Goal: Navigation & Orientation: Find specific page/section

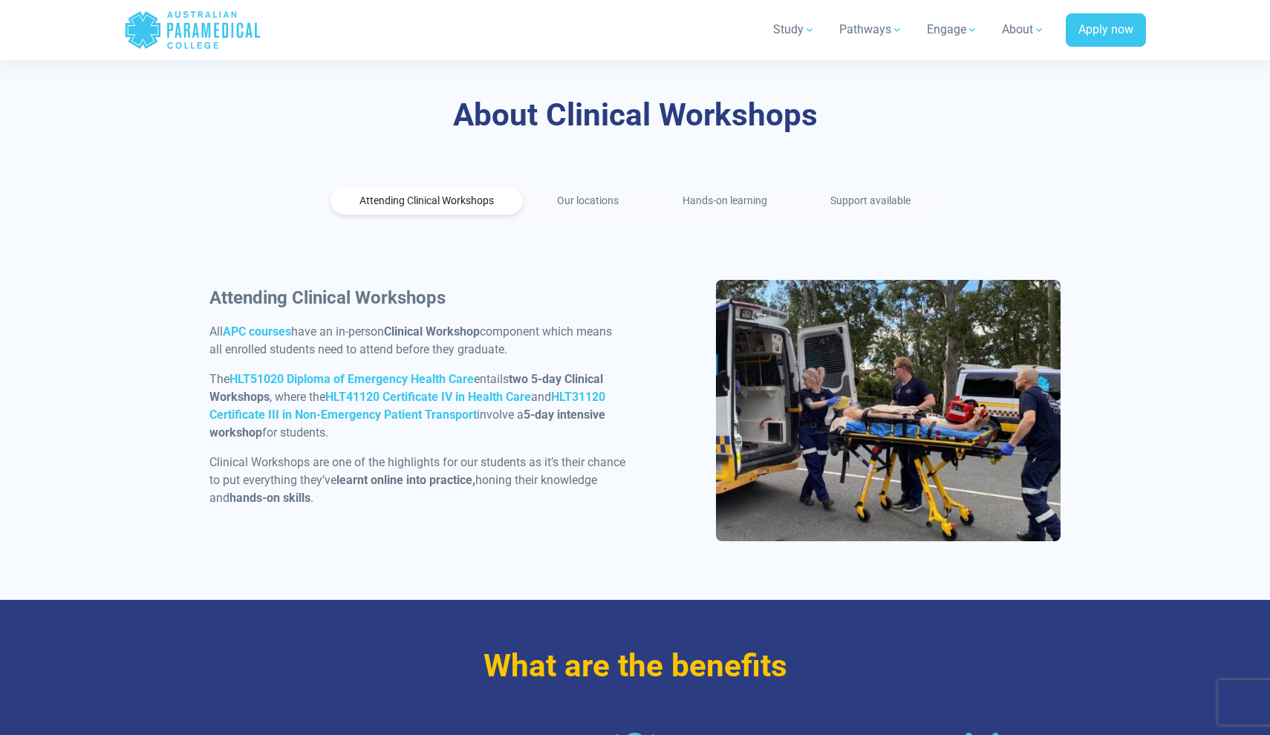
scroll to position [668, 0]
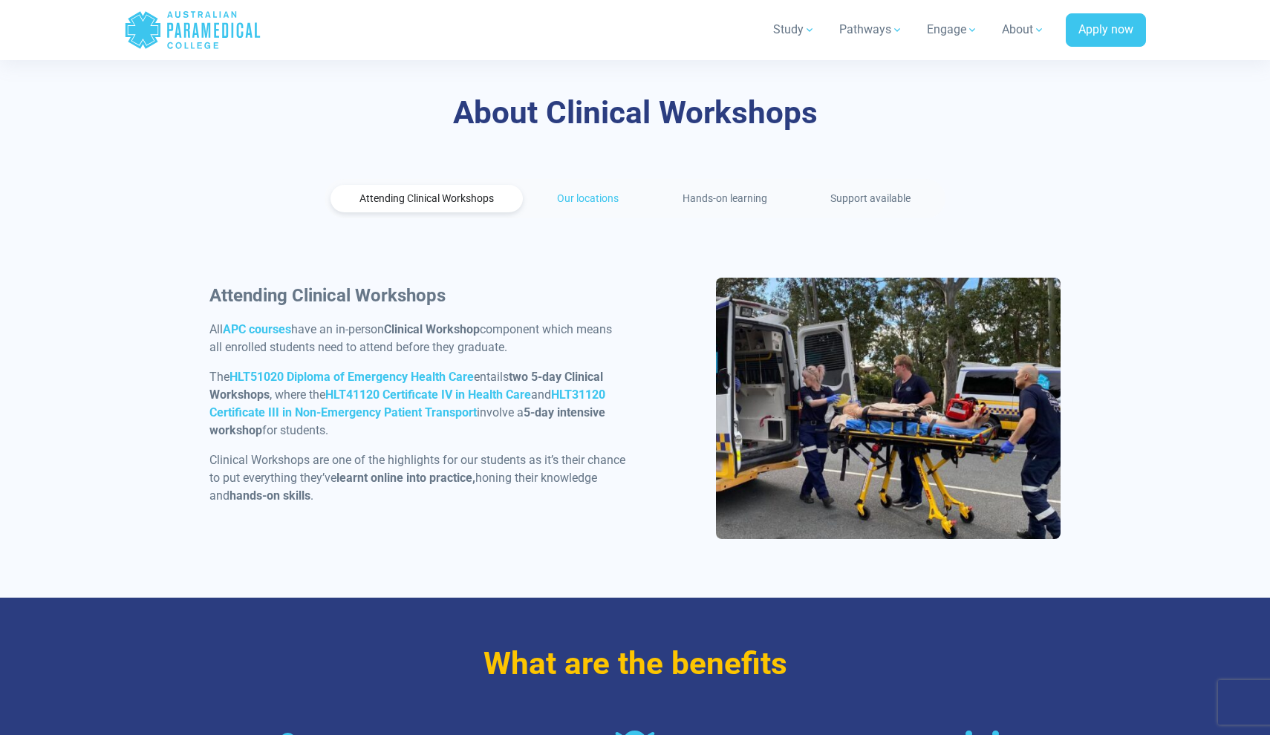
click at [584, 196] on link "Our locations" at bounding box center [589, 198] width 120 height 27
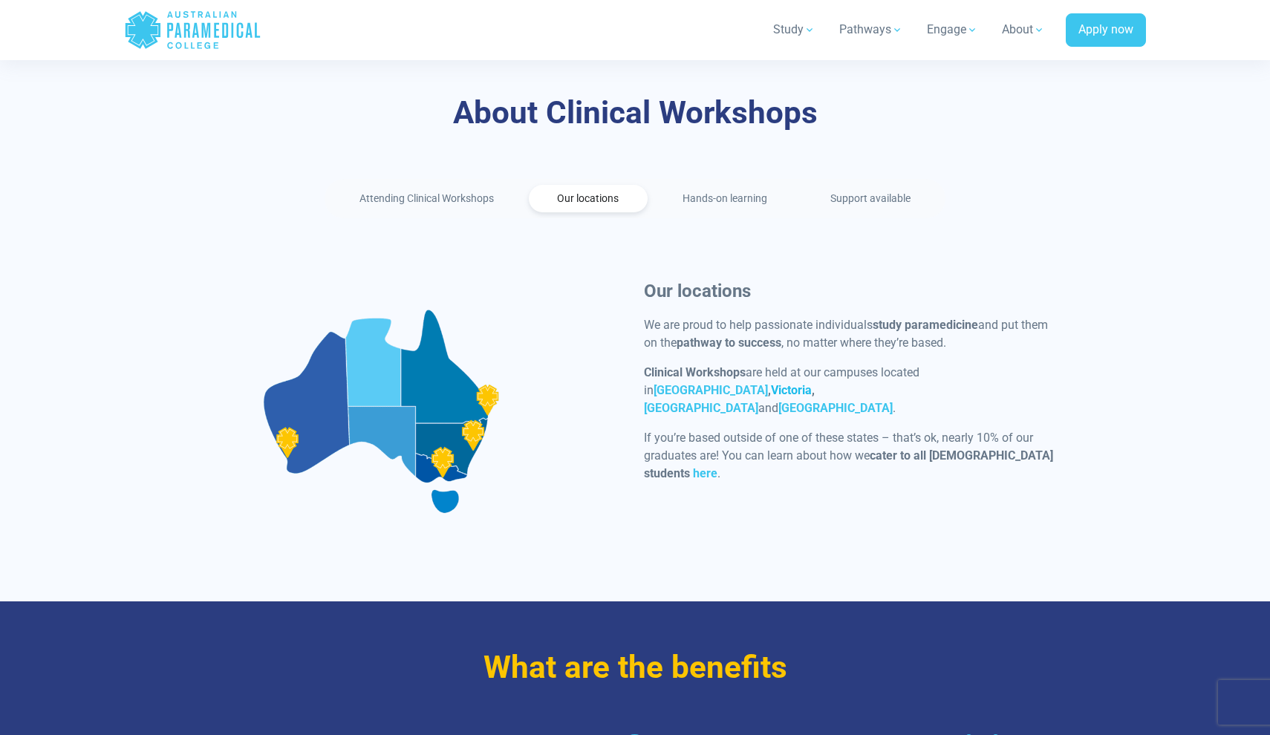
click at [771, 397] on link "Victoria" at bounding box center [791, 390] width 41 height 14
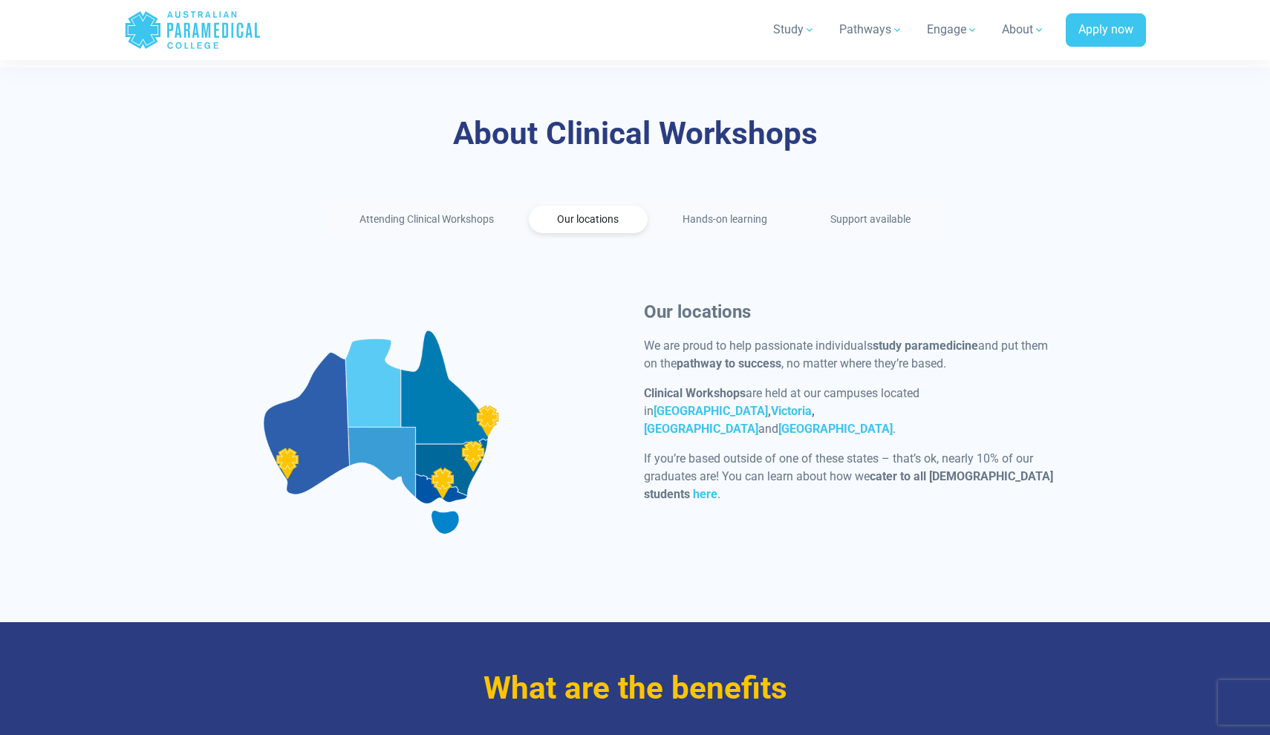
scroll to position [565, 0]
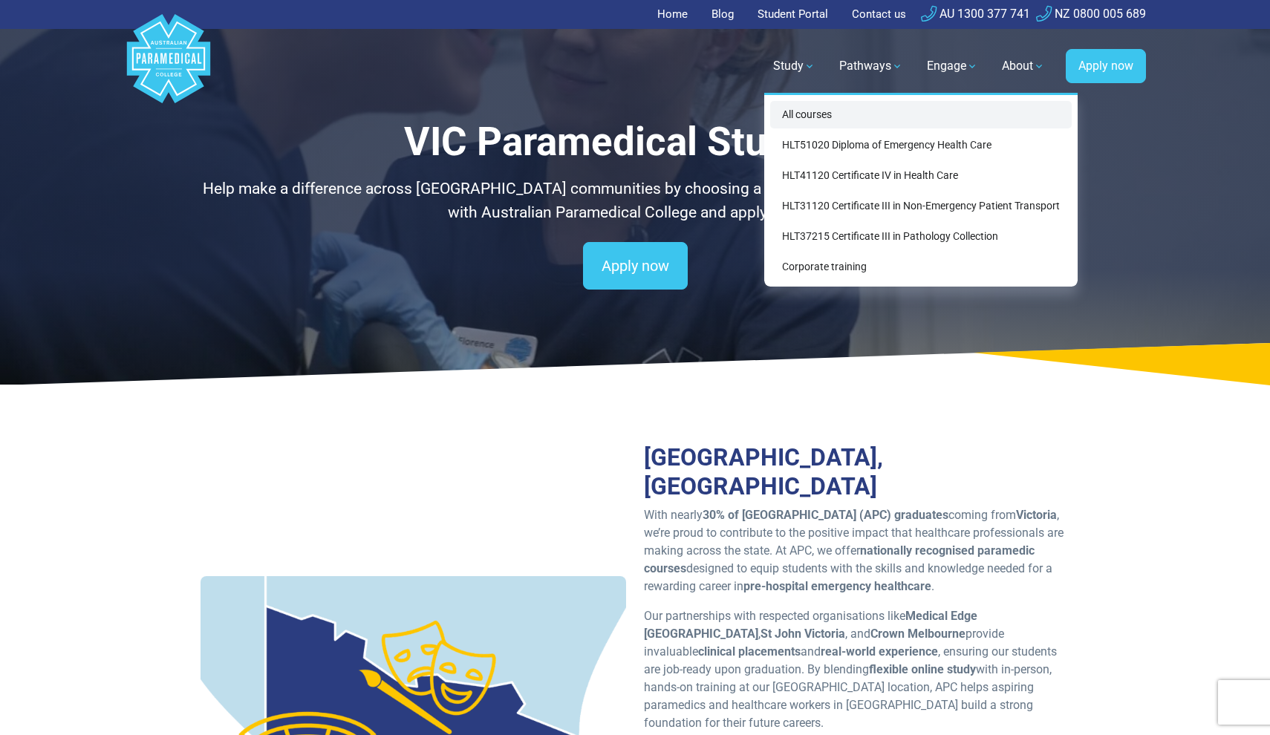
click at [817, 115] on link "All courses" at bounding box center [921, 114] width 302 height 27
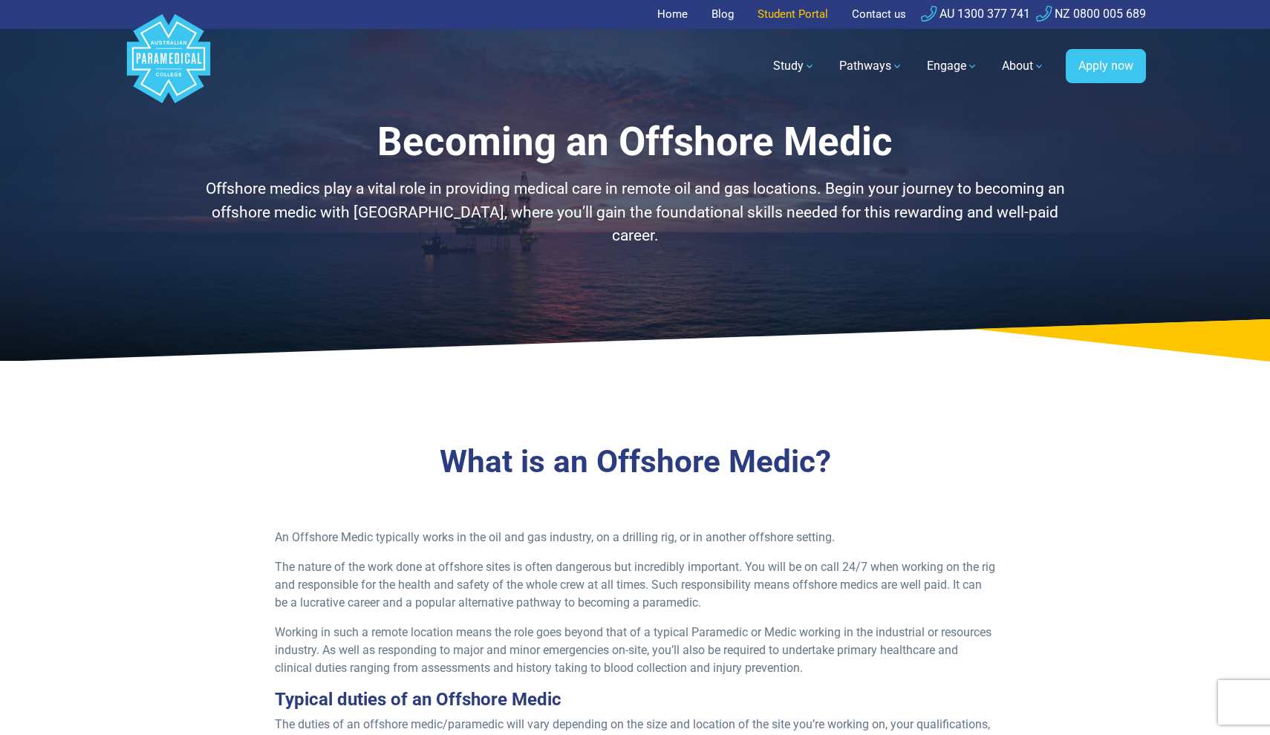
click at [786, 21] on link "Student Portal" at bounding box center [793, 14] width 88 height 29
